Goal: Task Accomplishment & Management: Complete application form

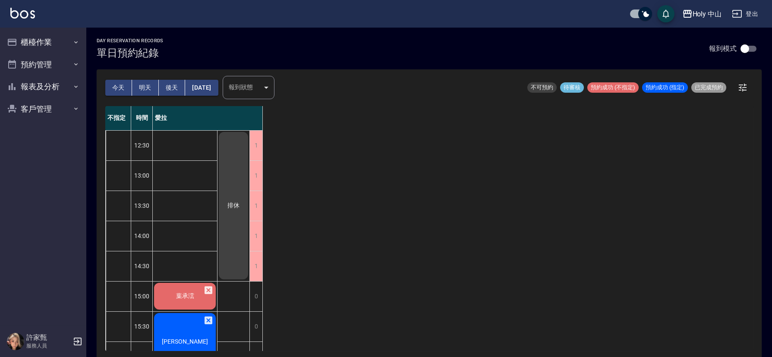
scroll to position [2, 0]
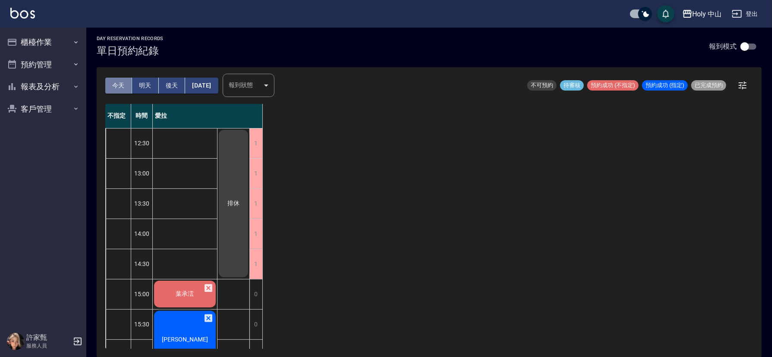
click at [116, 83] on button "今天" at bounding box center [118, 86] width 27 height 16
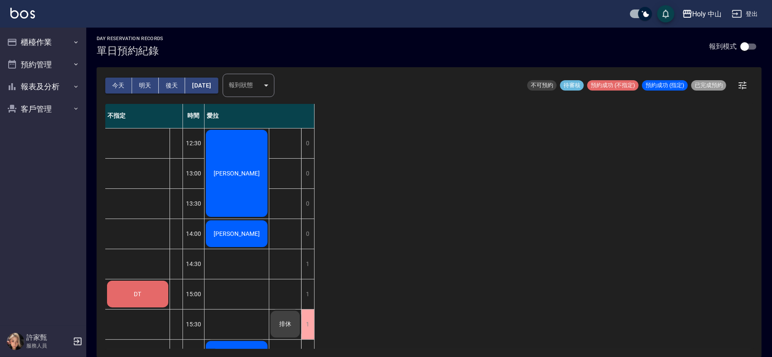
click at [125, 296] on div "DT" at bounding box center [138, 294] width 64 height 29
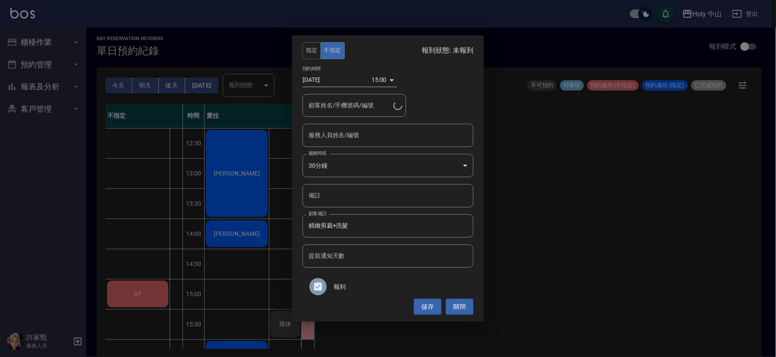
type input "DT/0921512962"
click at [371, 139] on input "服務人員姓名/編號" at bounding box center [387, 135] width 163 height 15
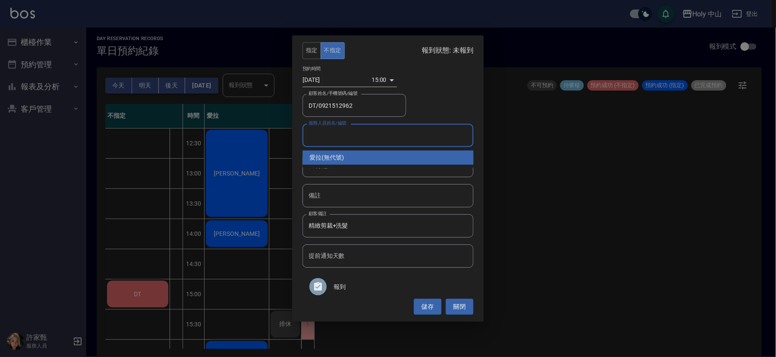
click at [360, 154] on div "愛拉 (無代號)" at bounding box center [387, 158] width 171 height 14
type input "愛拉(無代號)"
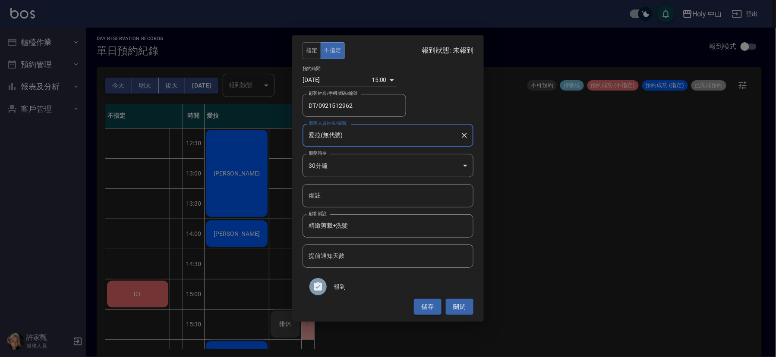
click at [430, 302] on button "儲存" at bounding box center [428, 307] width 28 height 16
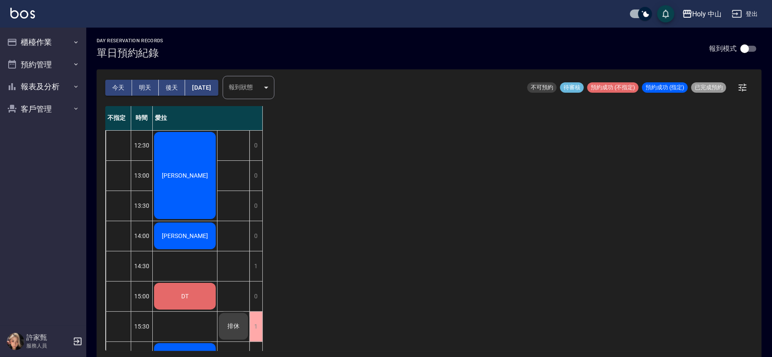
scroll to position [2, 0]
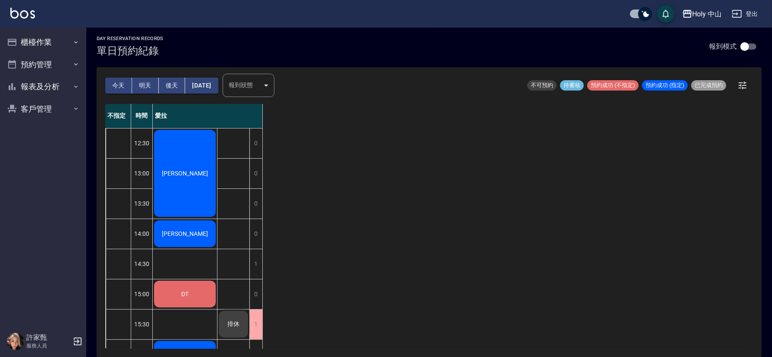
click at [387, 206] on div "不指定 時間 愛拉 12:30 13:00 13:30 14:00 14:30 15:00 15:30 16:00 16:30 17:00 17:30 18:…" at bounding box center [429, 226] width 648 height 245
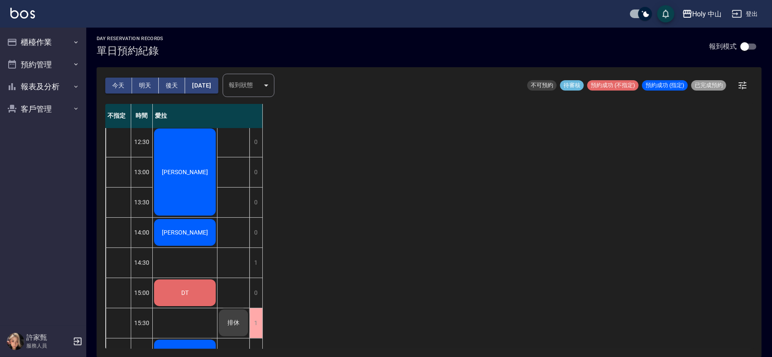
scroll to position [0, 0]
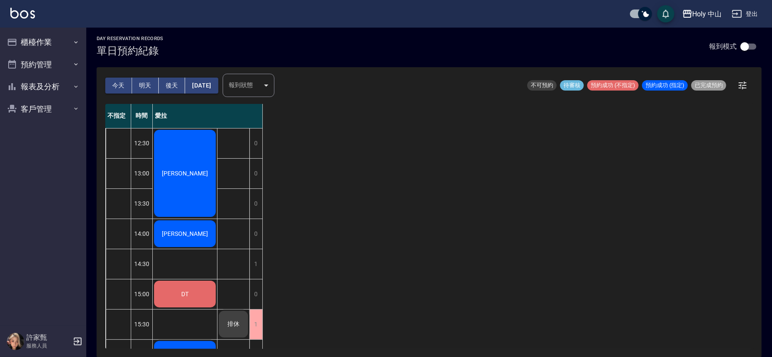
click at [419, 210] on div "不指定 時間 愛拉 12:30 13:00 13:30 14:00 14:30 15:00 15:30 16:00 16:30 17:00 17:30 18:…" at bounding box center [429, 226] width 648 height 245
click at [218, 86] on button "[DATE]" at bounding box center [201, 86] width 33 height 16
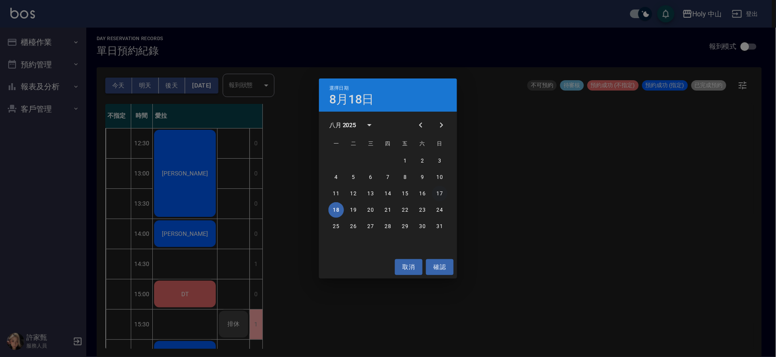
click at [440, 195] on button "17" at bounding box center [440, 194] width 16 height 16
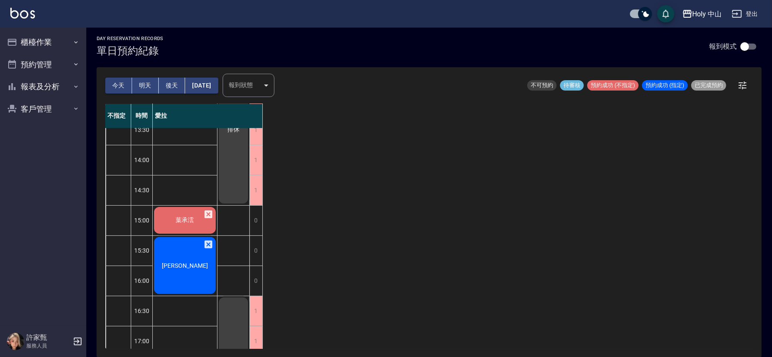
scroll to position [65, 0]
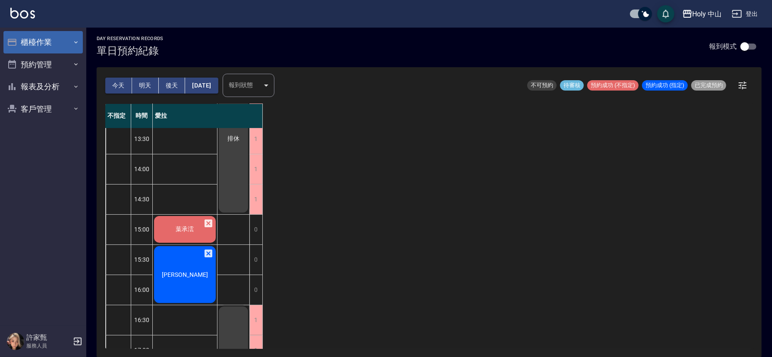
click at [74, 42] on icon "button" at bounding box center [75, 42] width 7 height 7
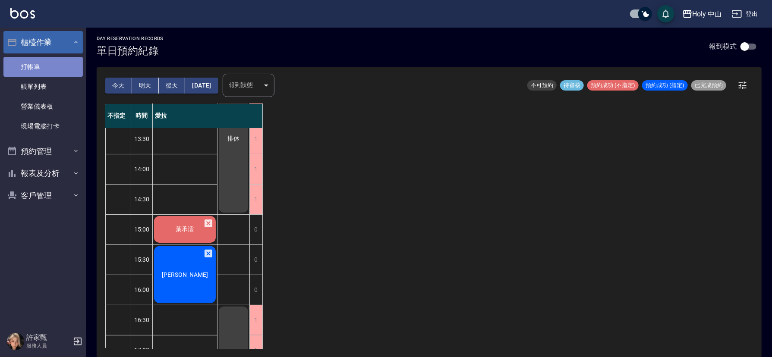
click at [38, 66] on link "打帳單" at bounding box center [42, 67] width 79 height 20
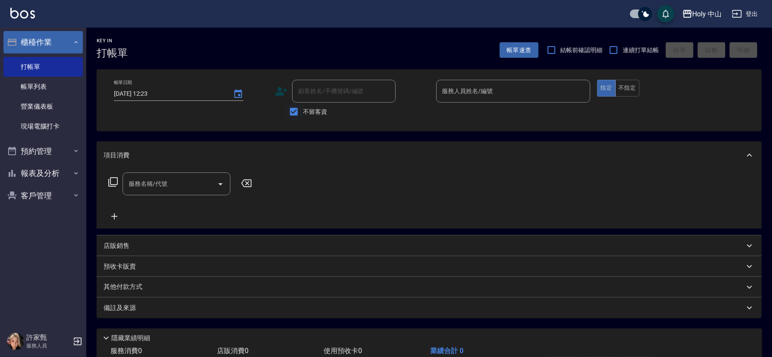
click at [292, 109] on input "不留客資" at bounding box center [294, 112] width 18 height 18
checkbox input "false"
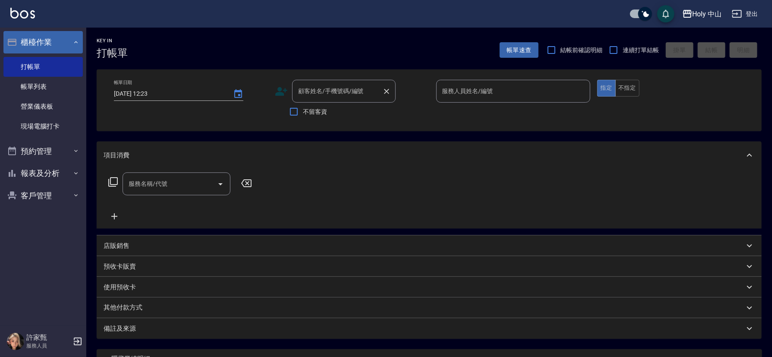
click at [328, 93] on div "顧客姓名/手機號碼/編號 顧客姓名/手機號碼/編號" at bounding box center [344, 91] width 104 height 23
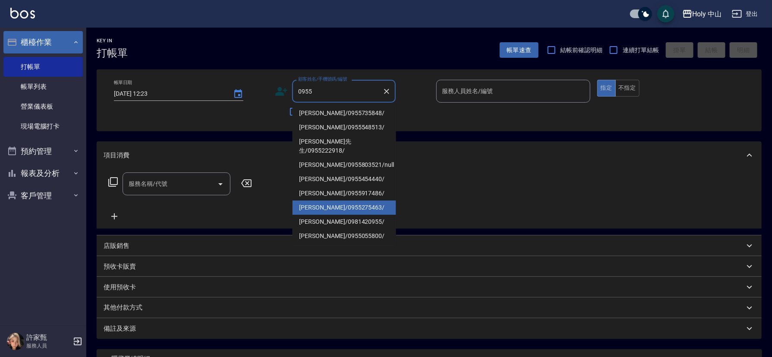
click at [331, 201] on li "[PERSON_NAME]/0955275463/" at bounding box center [345, 208] width 104 height 14
type input "[PERSON_NAME]/0955275463/"
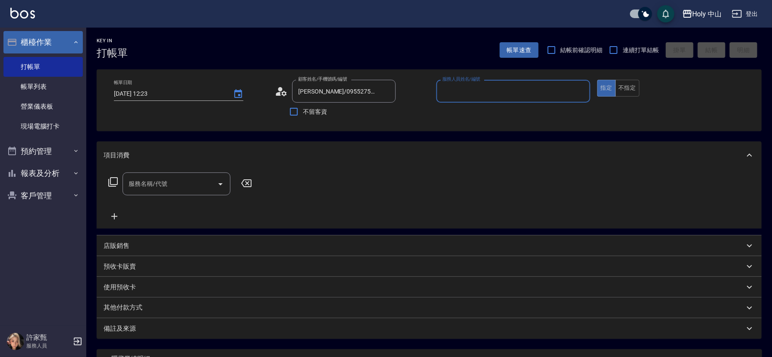
type input "愛拉(無代號)"
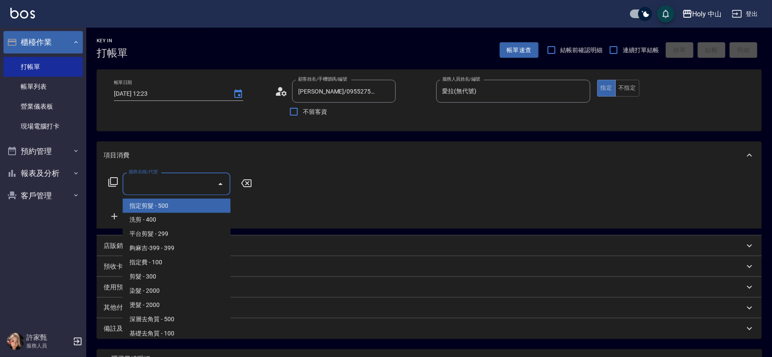
click at [166, 188] on input "服務名稱/代號" at bounding box center [169, 183] width 87 height 15
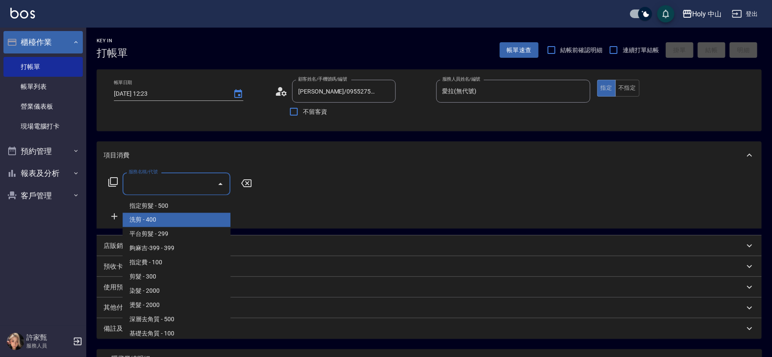
click at [149, 220] on span "洗剪 - 400" at bounding box center [177, 220] width 108 height 14
type input "洗剪(3)"
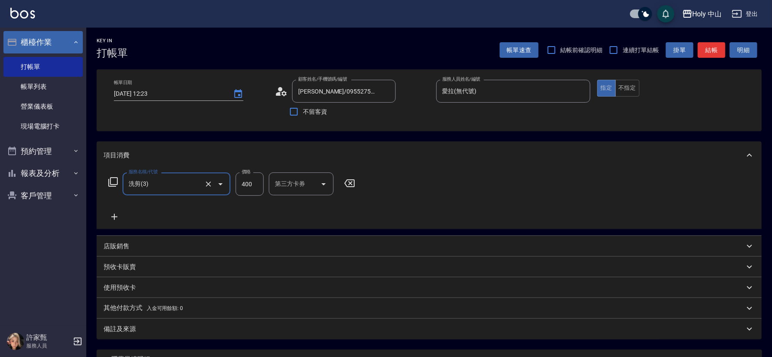
click at [254, 187] on input "400" at bounding box center [250, 184] width 28 height 23
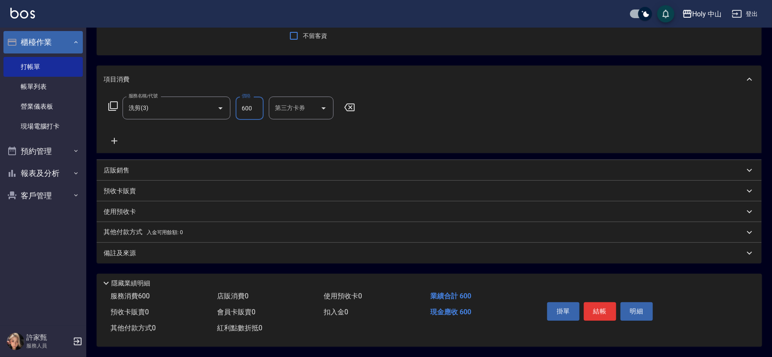
scroll to position [79, 0]
type input "600"
click at [302, 255] on div "備註及來源" at bounding box center [429, 253] width 665 height 21
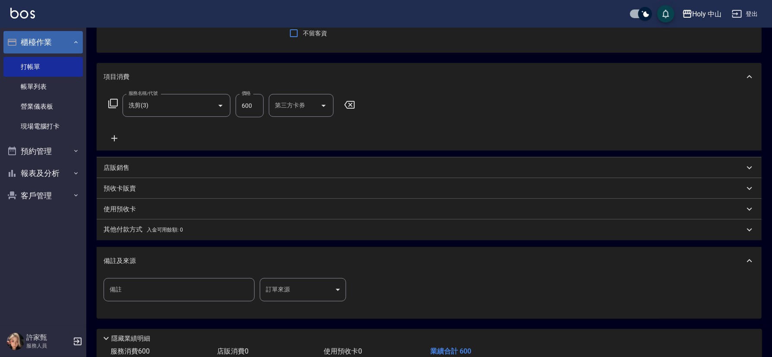
click at [300, 291] on body "Holy 中山 登出 櫃檯作業 打帳單 帳單列表 營業儀表板 現場電腦打卡 預約管理 預約管理 單日預約紀錄 單週預約紀錄 報表及分析 報表目錄 店家日報表 …" at bounding box center [386, 166] width 772 height 491
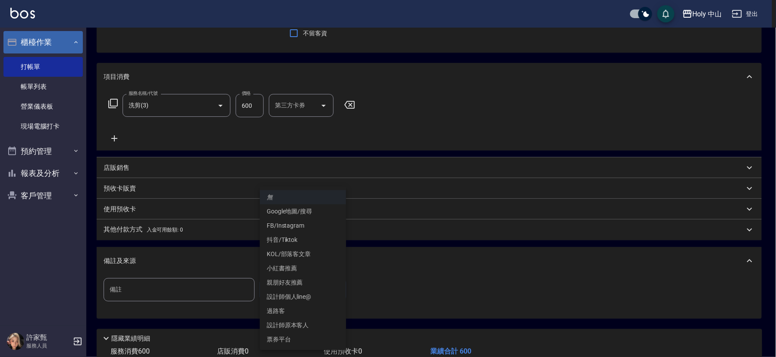
click at [294, 326] on li "設計師原本客人" at bounding box center [303, 325] width 86 height 14
type input "設計師原本客人"
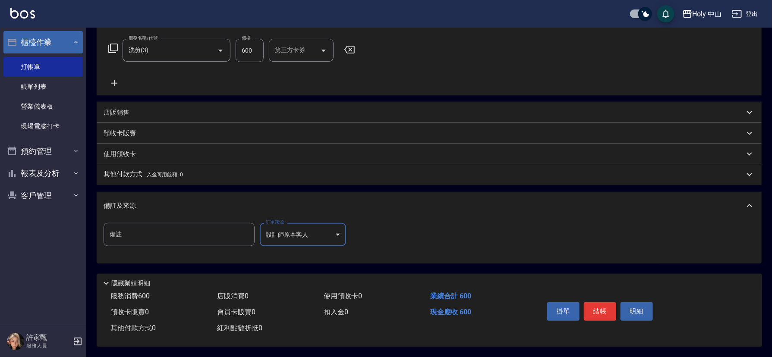
scroll to position [137, 0]
click at [596, 302] on button "結帳" at bounding box center [600, 311] width 32 height 18
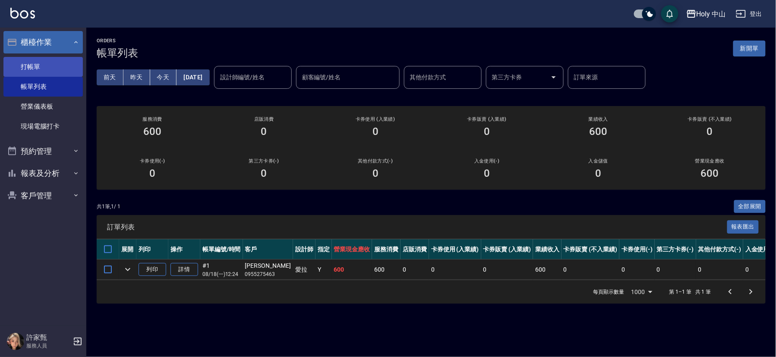
click at [66, 64] on link "打帳單" at bounding box center [42, 67] width 79 height 20
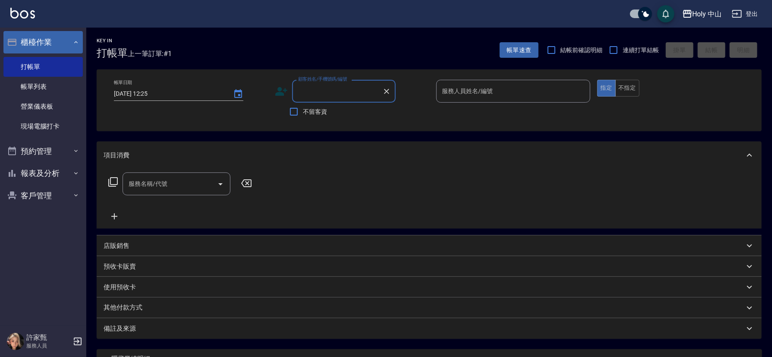
click at [324, 92] on input "顧客姓名/手機號碼/編號" at bounding box center [337, 91] width 83 height 15
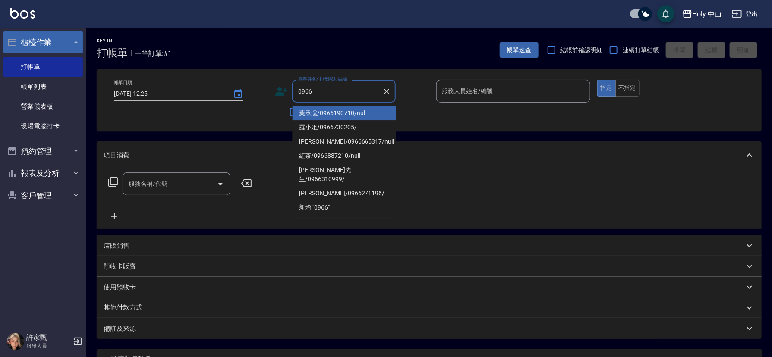
click at [357, 110] on li "葉承澐/0966190710/null" at bounding box center [345, 113] width 104 height 14
type input "葉承澐/0966190710/null"
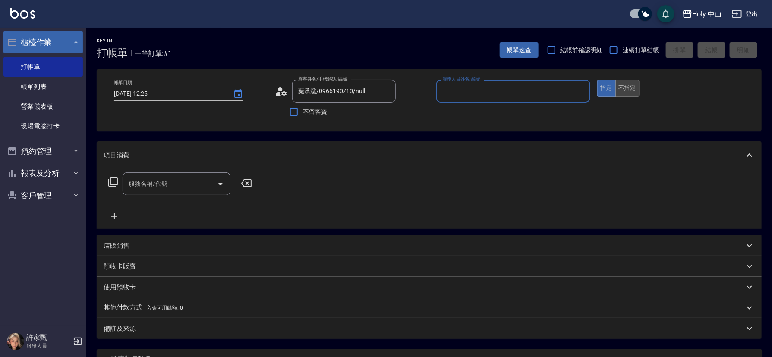
click at [633, 84] on button "不指定" at bounding box center [627, 88] width 24 height 17
click at [516, 93] on input "服務人員姓名/編號" at bounding box center [513, 91] width 146 height 15
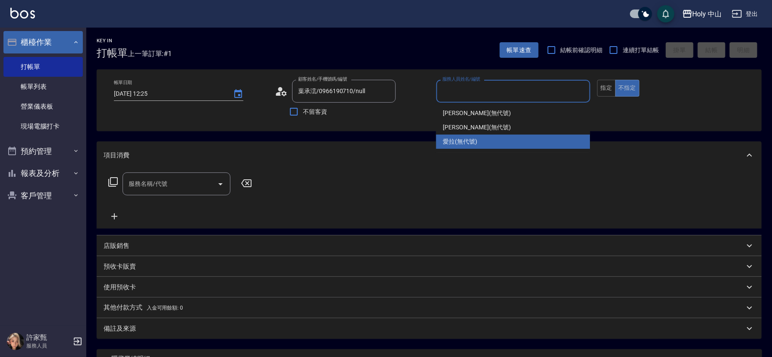
click at [448, 142] on span "愛拉 (無代號)" at bounding box center [460, 141] width 35 height 9
type input "愛拉(無代號)"
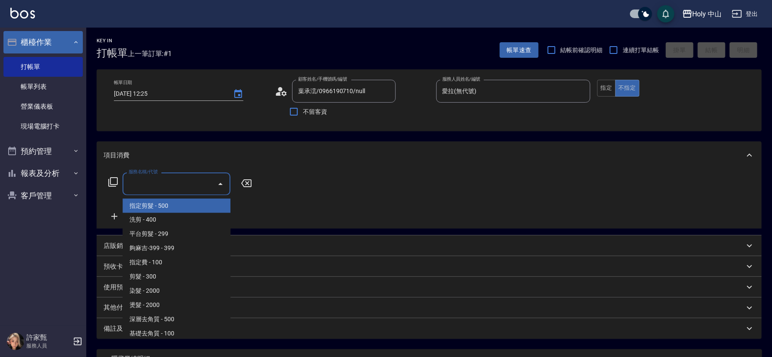
click at [197, 186] on input "服務名稱/代號" at bounding box center [169, 183] width 87 height 15
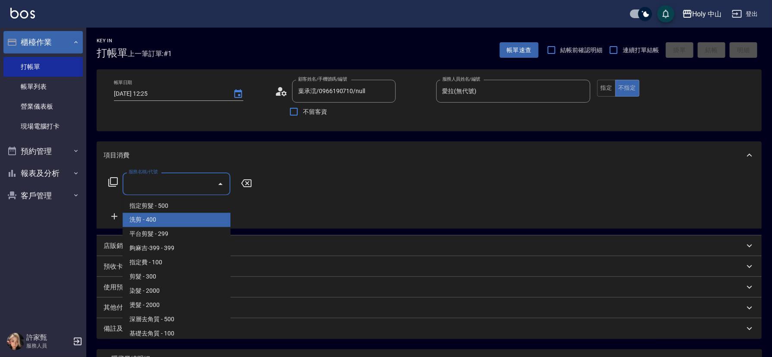
click at [176, 220] on span "洗剪 - 400" at bounding box center [177, 220] width 108 height 14
type input "洗剪(3)"
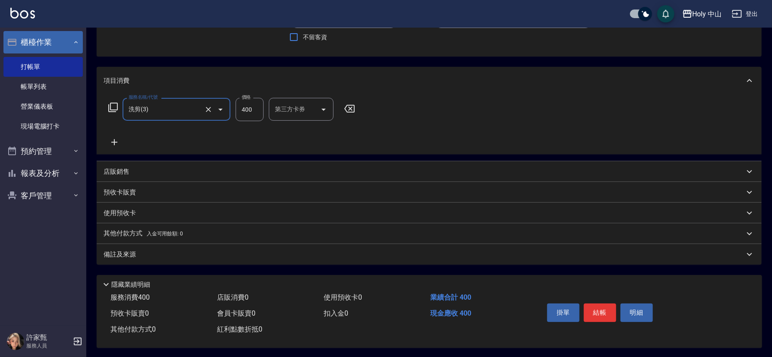
scroll to position [79, 0]
click at [368, 256] on div "備註及來源" at bounding box center [429, 253] width 665 height 21
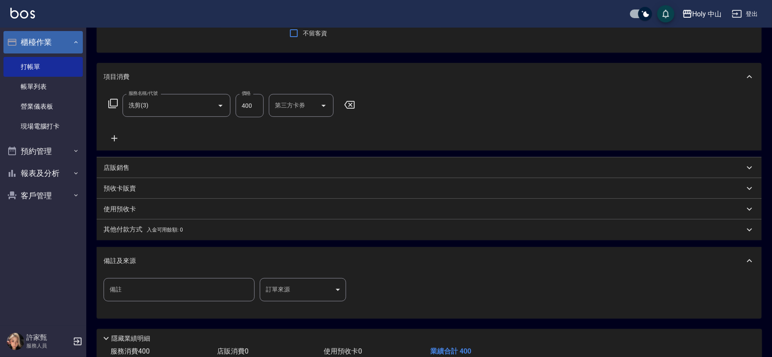
click at [308, 285] on body "Holy 中山 登出 櫃檯作業 打帳單 帳單列表 營業儀表板 現場電腦打卡 預約管理 預約管理 單日預約紀錄 單週預約紀錄 報表及分析 報表目錄 店家日報表 …" at bounding box center [386, 166] width 772 height 491
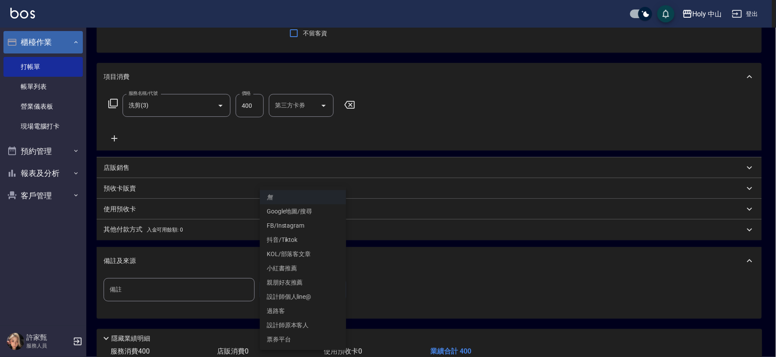
click at [305, 210] on li "Google地圖/搜尋" at bounding box center [303, 212] width 86 height 14
type input "Google地圖/搜尋"
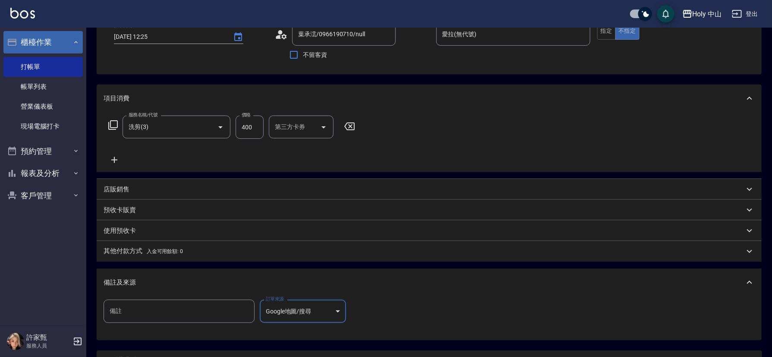
scroll to position [129, 0]
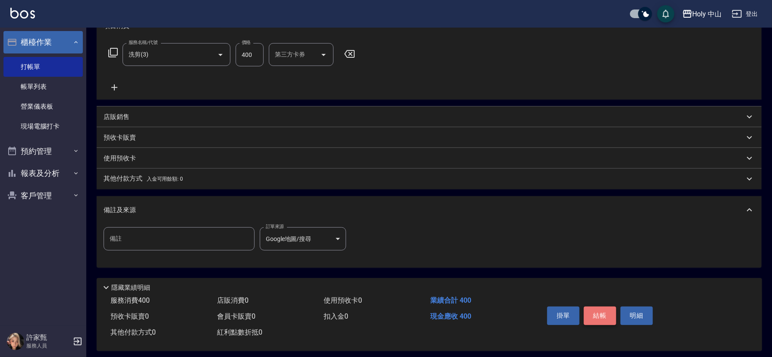
click at [598, 317] on button "結帳" at bounding box center [600, 316] width 32 height 18
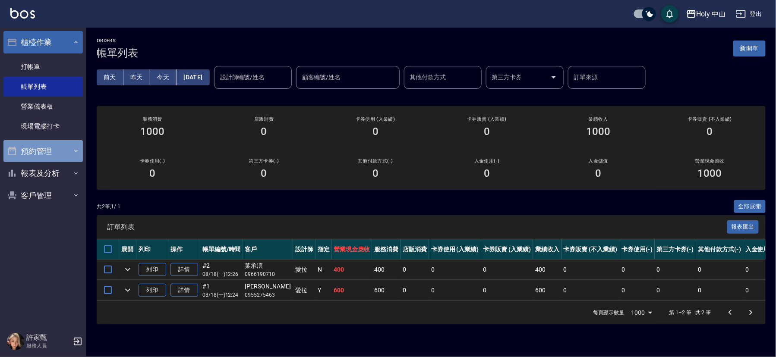
click at [63, 151] on button "預約管理" at bounding box center [42, 151] width 79 height 22
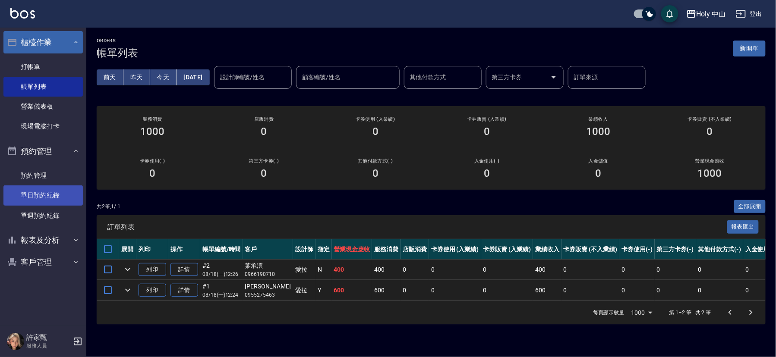
click at [65, 196] on link "單日預約紀錄" at bounding box center [42, 196] width 79 height 20
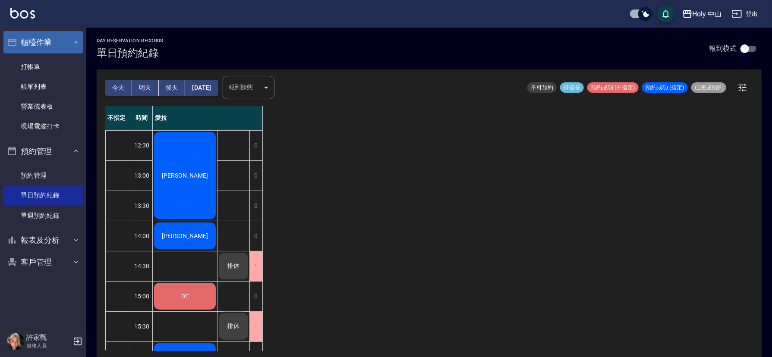
click at [411, 213] on div "不指定 時間 愛拉 12:30 13:00 13:30 14:00 14:30 15:00 15:30 16:00 16:30 17:00 17:30 18:…" at bounding box center [429, 228] width 648 height 245
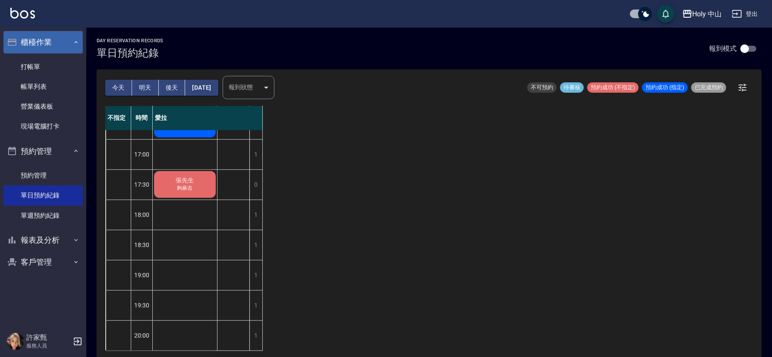
scroll to position [2, 0]
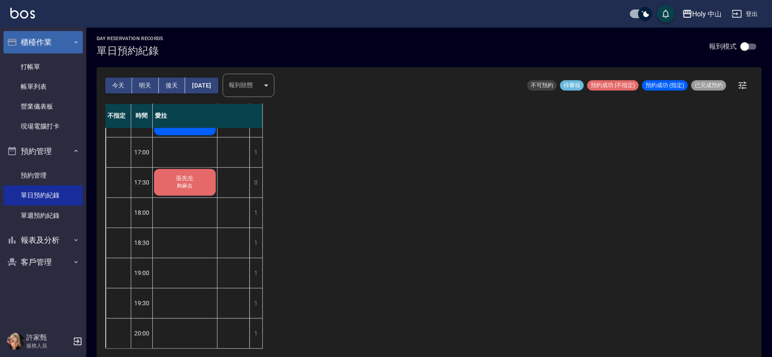
click at [179, 201] on div "[PERSON_NAME] [PERSON_NAME] [PERSON_NAME]先生 [PERSON_NAME]" at bounding box center [185, 106] width 65 height 483
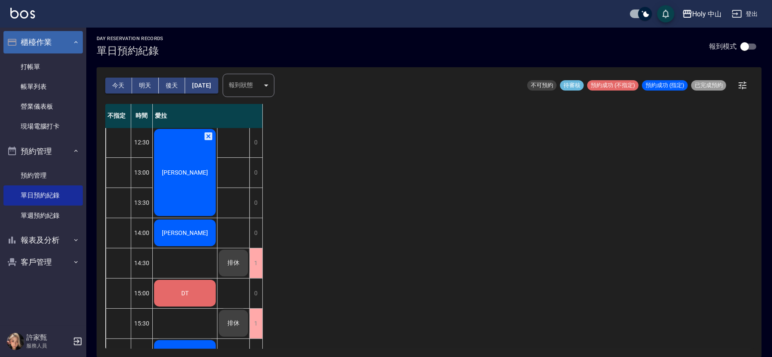
scroll to position [0, 0]
